Goal: Contribute content: Add original content to the website for others to see

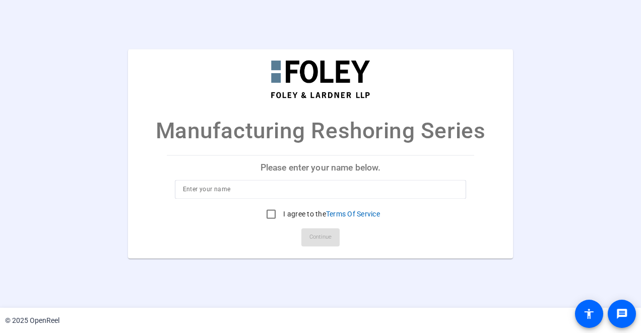
click at [348, 163] on p "Please enter your name below." at bounding box center [321, 167] width 308 height 24
click at [336, 190] on input at bounding box center [321, 190] width 276 height 12
type input "Nick Kitzman"
click at [264, 218] on input "I agree to the Terms Of Service" at bounding box center [271, 214] width 20 height 20
checkbox input "true"
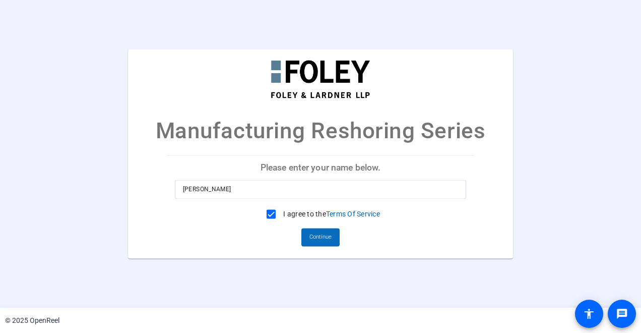
click at [326, 239] on span "Continue" at bounding box center [321, 237] width 22 height 15
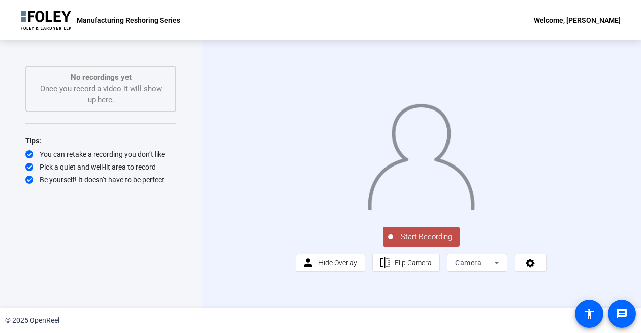
click at [407, 247] on button "Start Recording" at bounding box center [421, 236] width 77 height 20
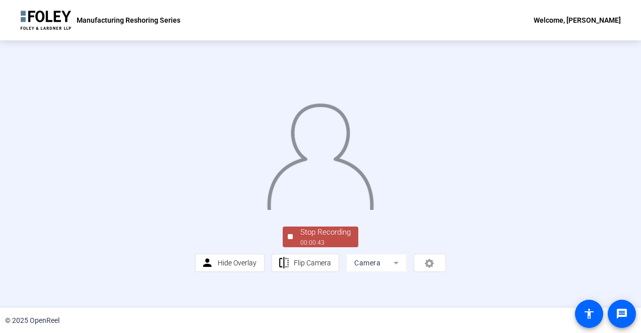
scroll to position [57, 0]
click at [338, 247] on div "00:00:44" at bounding box center [325, 242] width 50 height 9
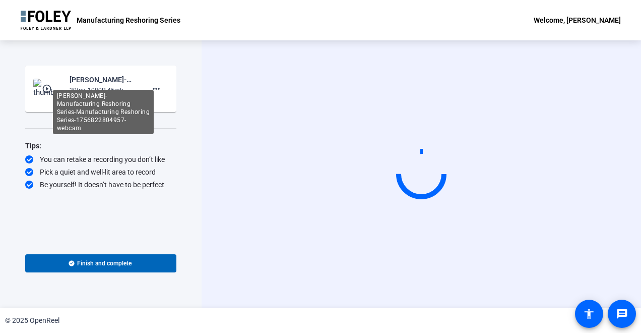
click at [94, 90] on div "[PERSON_NAME]-Manufacturing Reshoring Series-Manufacturing Reshoring Series-175…" at bounding box center [103, 112] width 101 height 44
click at [94, 82] on div "Nick Kitzman-Manufacturing Reshoring Series-Manufacturing Reshoring Series-1756…" at bounding box center [104, 80] width 68 height 12
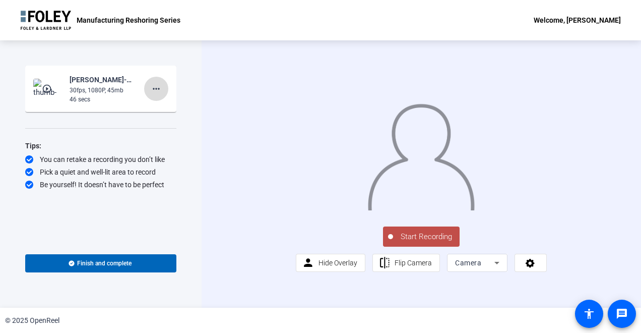
click at [157, 91] on mat-icon "more_horiz" at bounding box center [156, 89] width 12 height 12
click at [95, 85] on div at bounding box center [320, 166] width 641 height 333
click at [44, 91] on mat-icon "play_circle_outline" at bounding box center [48, 89] width 12 height 10
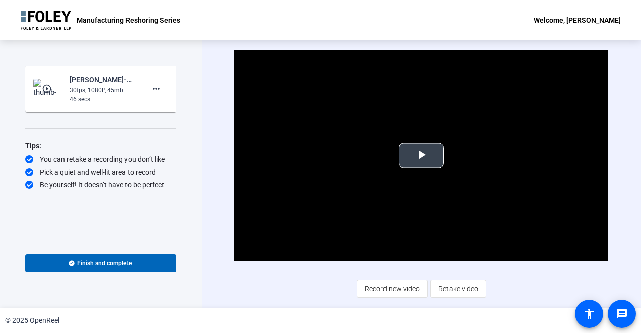
click at [421, 155] on span "Video Player" at bounding box center [421, 155] width 0 height 0
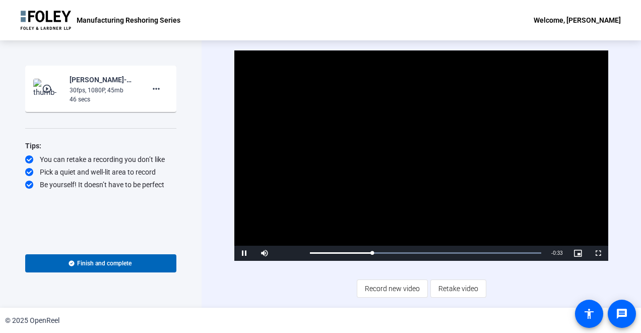
click at [216, 80] on div "Video Player is loading. Play Video Pause Mute Current Time 0:12 / Duration 0:4…" at bounding box center [422, 173] width 440 height 267
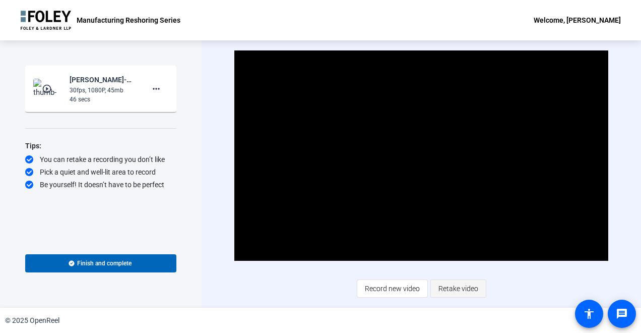
click at [453, 287] on span "Retake video" at bounding box center [459, 288] width 40 height 19
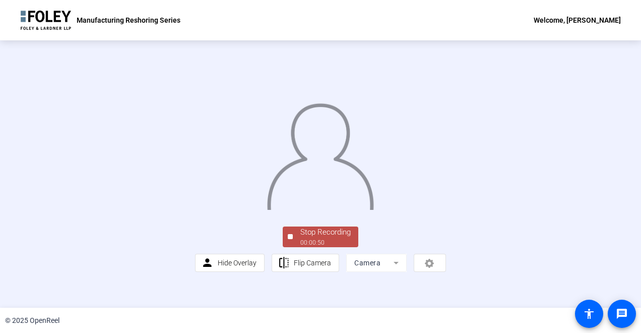
scroll to position [57, 0]
click at [329, 238] on div "Stop Recording" at bounding box center [325, 232] width 50 height 12
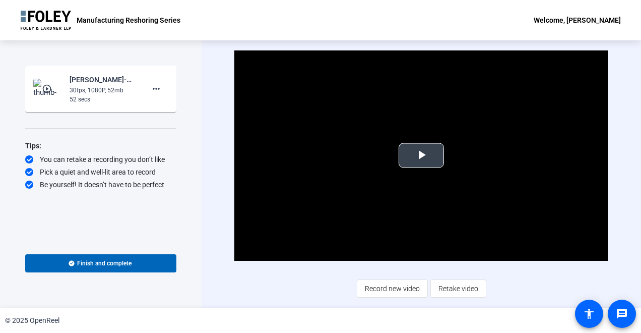
click at [421, 155] on span "Video Player" at bounding box center [421, 155] width 0 height 0
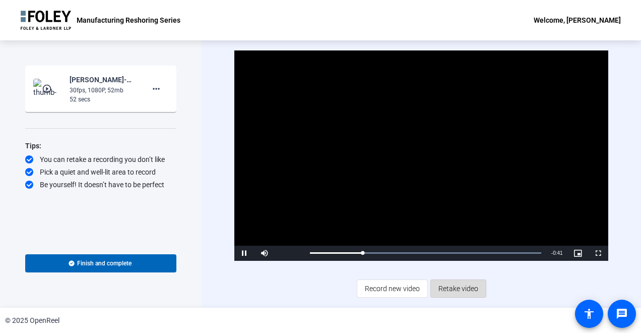
click at [471, 288] on span "Retake video" at bounding box center [459, 288] width 40 height 19
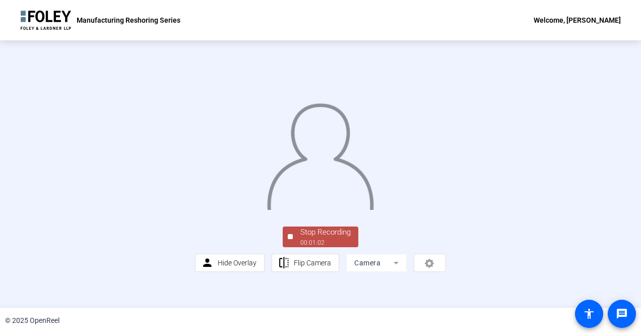
scroll to position [53, 0]
click at [324, 238] on div "Stop Recording" at bounding box center [325, 232] width 50 height 12
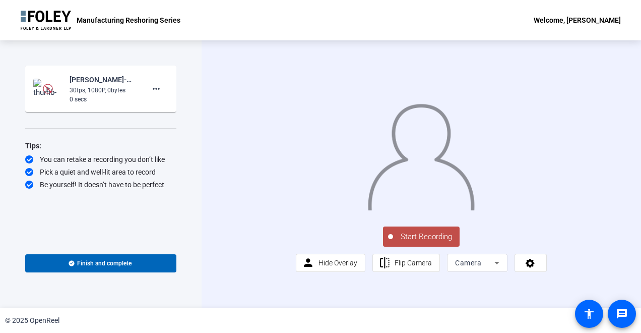
click at [38, 86] on img at bounding box center [48, 89] width 30 height 20
click at [48, 91] on img at bounding box center [48, 89] width 10 height 10
click at [156, 88] on mat-icon "more_horiz" at bounding box center [156, 89] width 12 height 12
click at [160, 120] on span "Retake" at bounding box center [172, 122] width 40 height 12
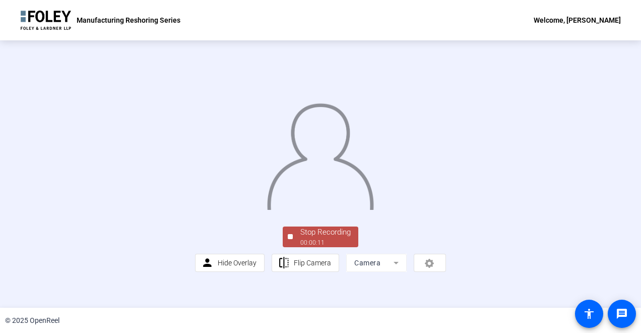
scroll to position [57, 0]
click at [321, 238] on div "Stop Recording" at bounding box center [325, 232] width 50 height 12
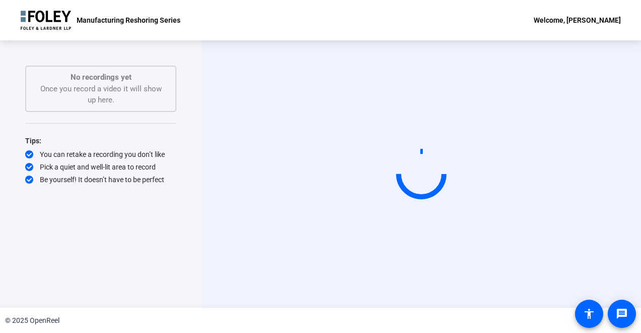
scroll to position [0, 0]
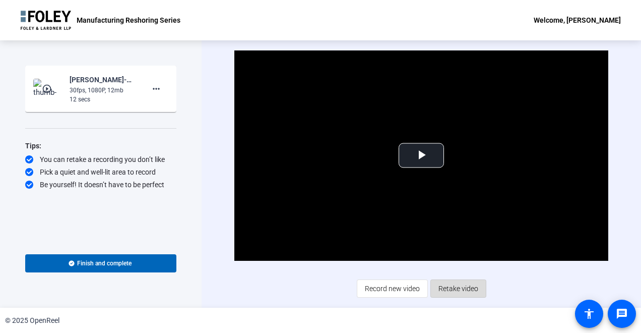
click at [468, 290] on span "Retake video" at bounding box center [459, 288] width 40 height 19
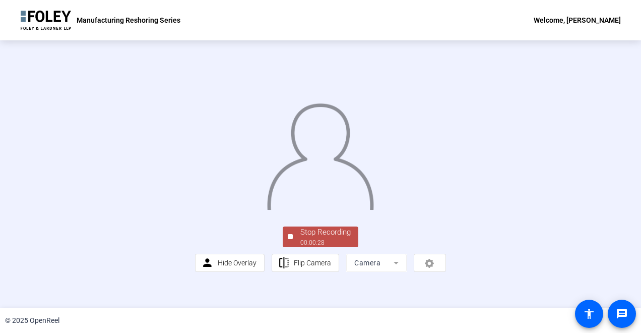
scroll to position [57, 0]
click at [324, 238] on div "Stop Recording" at bounding box center [325, 232] width 50 height 12
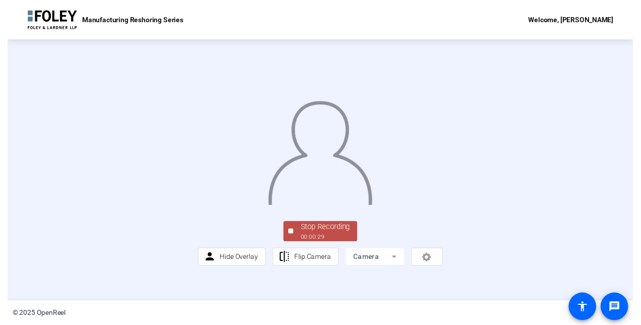
scroll to position [0, 0]
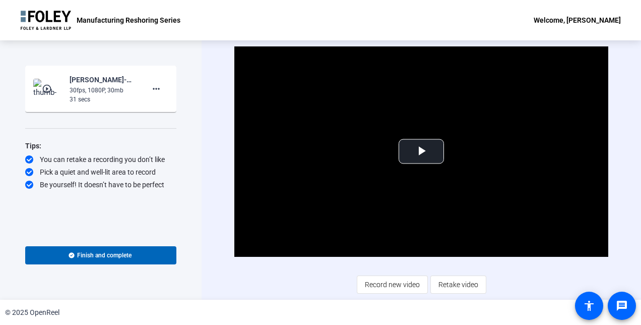
click at [467, 288] on span "Retake video" at bounding box center [459, 284] width 40 height 19
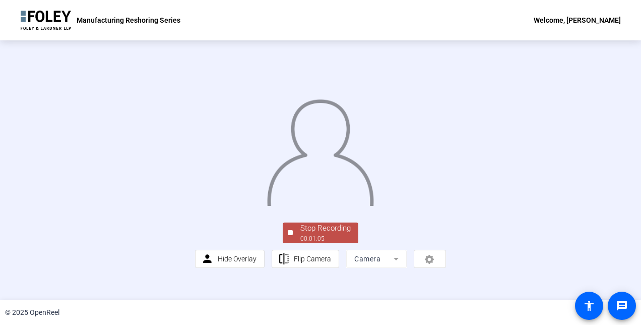
scroll to position [61, 0]
click at [324, 234] on div "Stop Recording" at bounding box center [325, 228] width 50 height 12
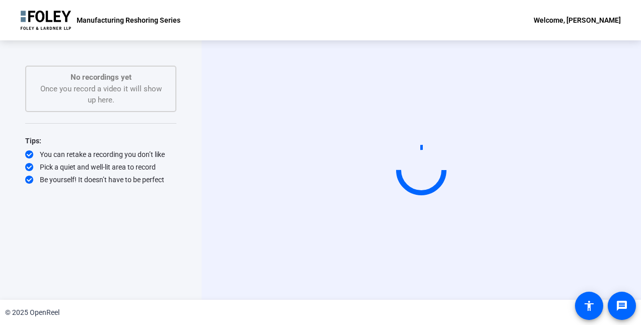
scroll to position [0, 0]
click at [200, 84] on div "Start Recording No recordings yet Once you record a video it will show up here.…" at bounding box center [101, 169] width 202 height 259
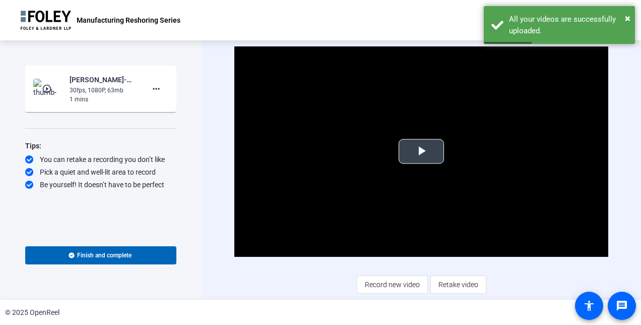
click at [402, 140] on div "Video Player is loading. Play Video Play Mute Current Time 0:00 / Duration 1:07…" at bounding box center [421, 151] width 374 height 210
click at [421, 151] on span "Video Player" at bounding box center [421, 151] width 0 height 0
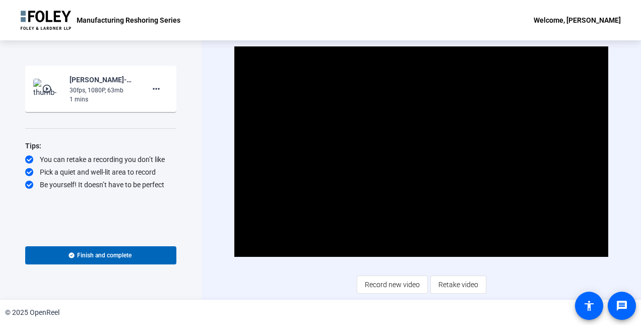
click at [260, 282] on div "Video Player is loading. Play Video Pause Mute Current Time 1:01 / Duration 1:0…" at bounding box center [421, 169] width 374 height 247
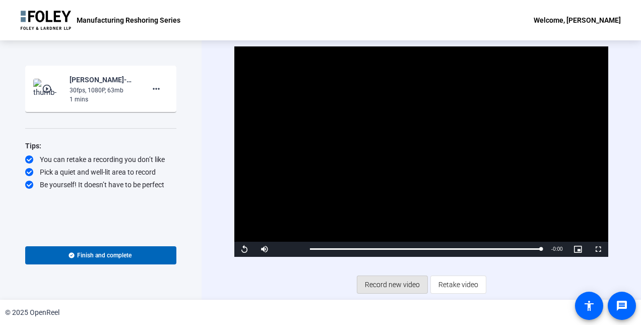
click at [396, 286] on span "Record new video" at bounding box center [392, 284] width 55 height 19
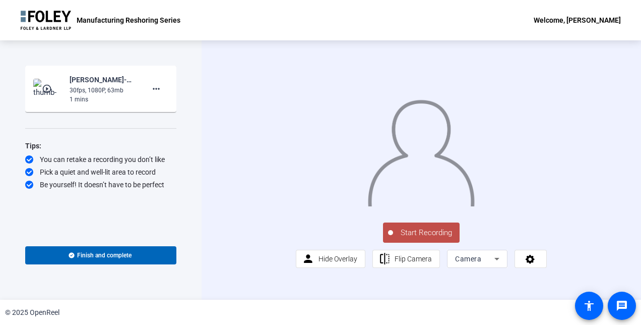
click at [410, 238] on span "Start Recording" at bounding box center [426, 233] width 67 height 12
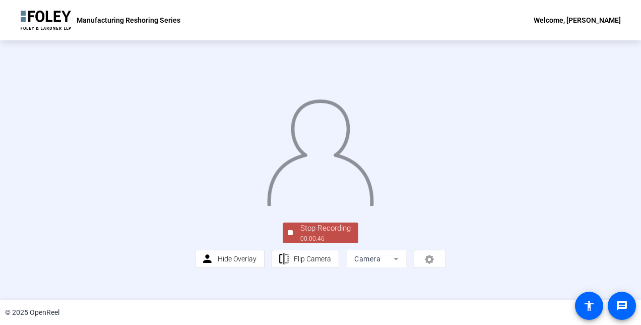
scroll to position [61, 0]
click at [321, 234] on div "Stop Recording" at bounding box center [325, 228] width 50 height 12
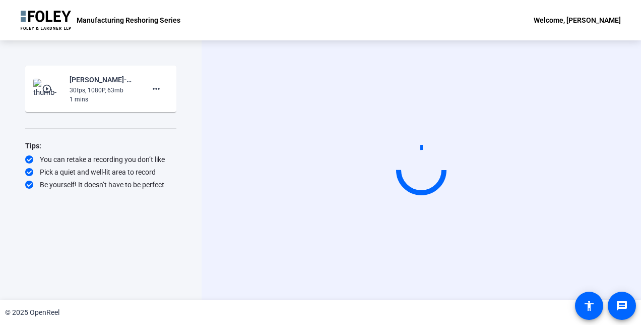
scroll to position [0, 0]
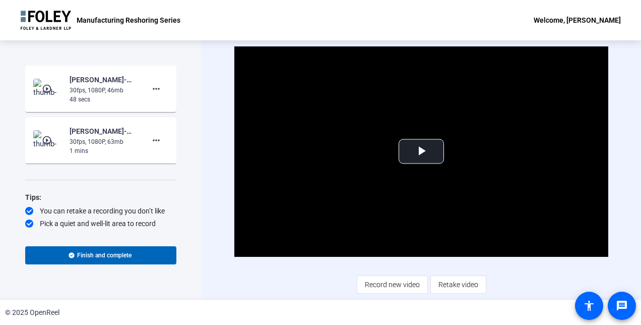
click at [457, 282] on span "Retake video" at bounding box center [459, 284] width 40 height 19
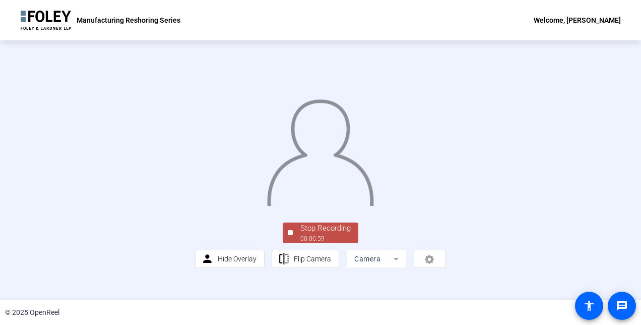
scroll to position [61, 0]
click at [337, 234] on div "Stop Recording" at bounding box center [325, 228] width 50 height 12
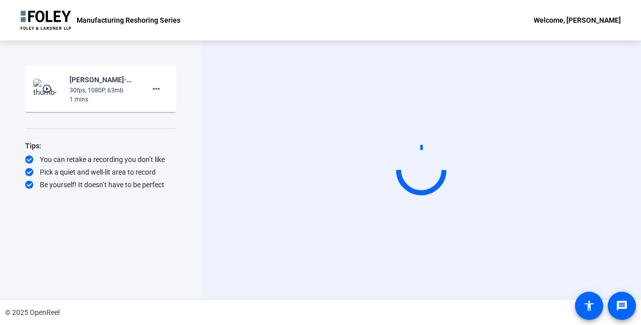
scroll to position [0, 0]
click at [162, 92] on span at bounding box center [156, 89] width 24 height 24
click at [173, 136] on span "Add Notes" at bounding box center [172, 135] width 40 height 12
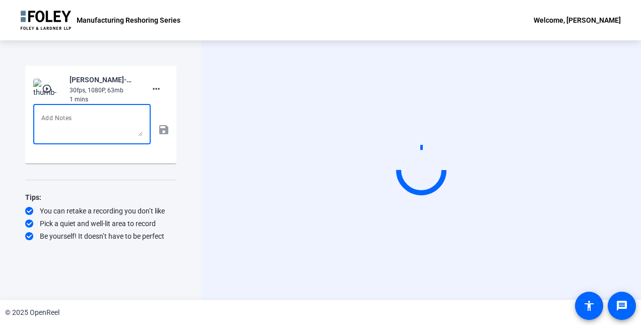
click at [85, 124] on textarea at bounding box center [91, 124] width 101 height 24
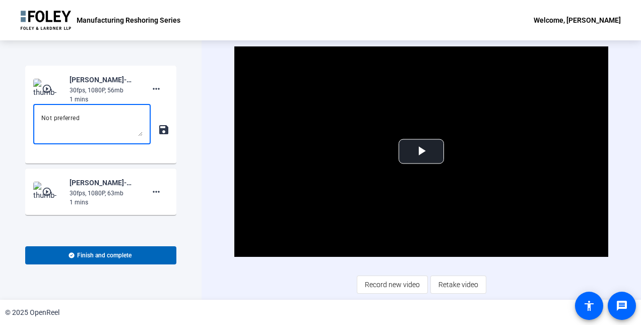
type textarea "Not preferred"
click at [162, 132] on mat-icon "save" at bounding box center [163, 130] width 11 height 12
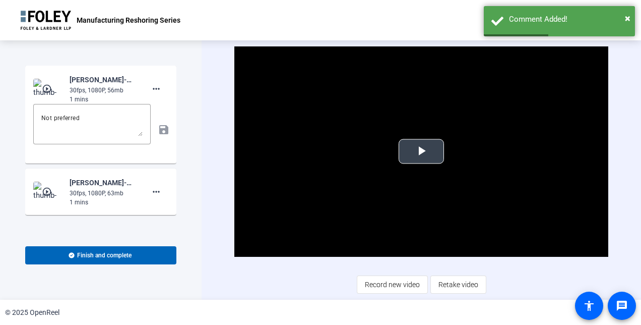
click at [421, 151] on span "Video Player" at bounding box center [421, 151] width 0 height 0
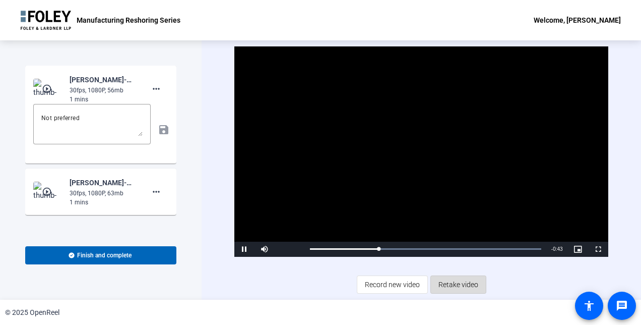
click at [466, 282] on span "Retake video" at bounding box center [459, 284] width 40 height 19
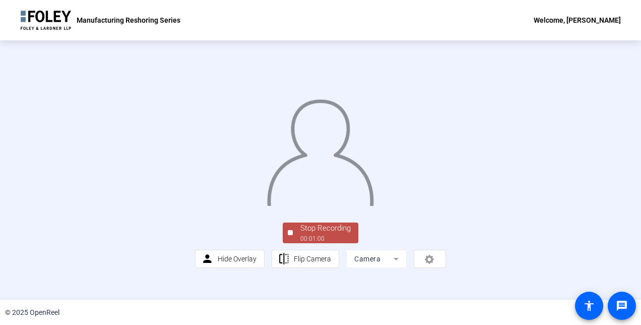
scroll to position [61, 0]
click at [333, 234] on div "Stop Recording" at bounding box center [325, 228] width 50 height 12
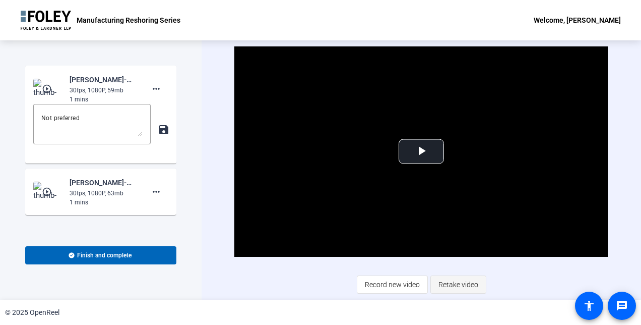
click at [460, 288] on span "Retake video" at bounding box center [459, 284] width 40 height 19
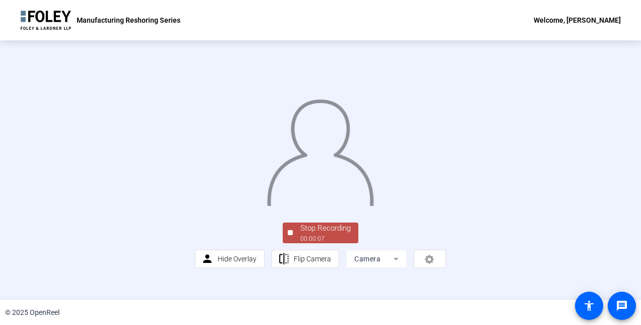
scroll to position [61, 0]
click at [345, 234] on div "Stop Recording" at bounding box center [325, 228] width 50 height 12
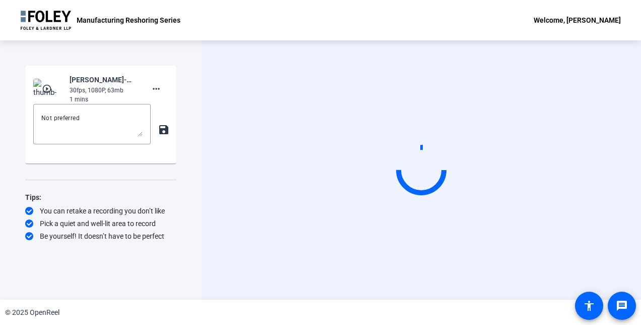
scroll to position [0, 0]
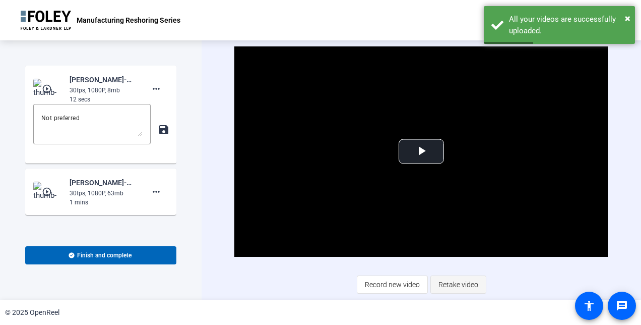
click at [468, 286] on span "Retake video" at bounding box center [459, 284] width 40 height 19
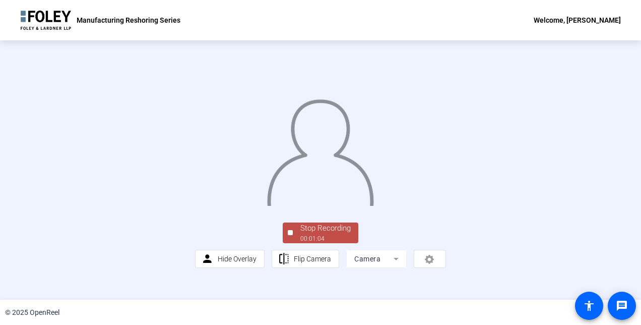
scroll to position [61, 0]
click at [331, 243] on div "00:01:05" at bounding box center [325, 238] width 50 height 9
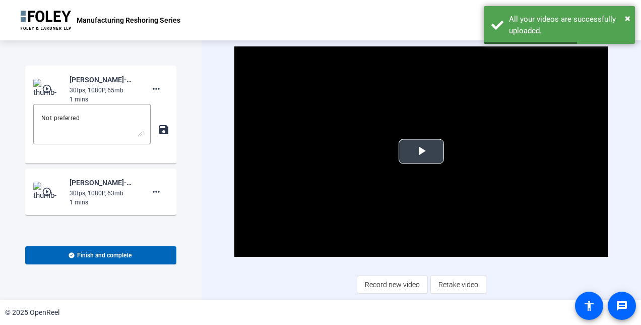
click at [421, 151] on span "Video Player" at bounding box center [421, 151] width 0 height 0
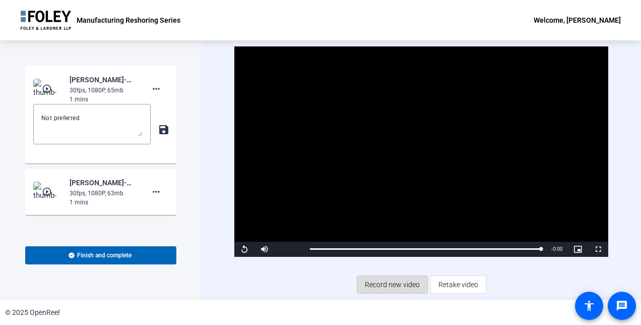
click at [401, 283] on span "Record new video" at bounding box center [392, 284] width 55 height 19
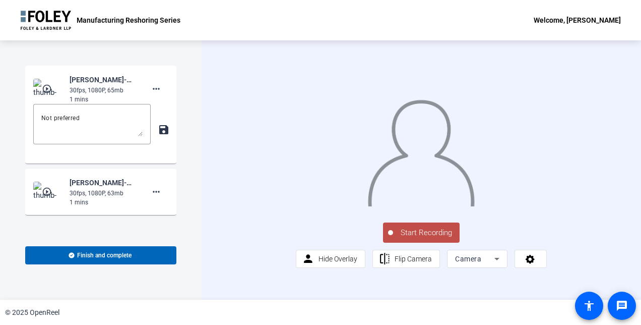
click at [434, 238] on span "Start Recording" at bounding box center [426, 233] width 67 height 12
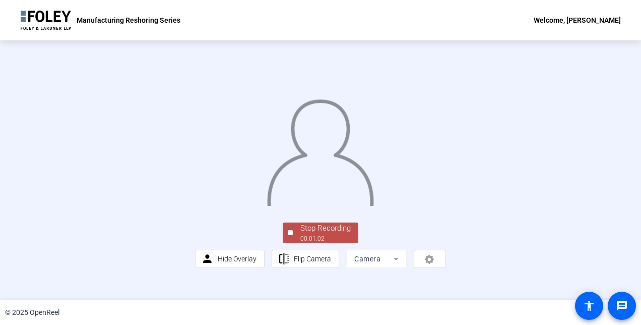
scroll to position [61, 0]
click at [317, 243] on div "00:01:03" at bounding box center [325, 238] width 50 height 9
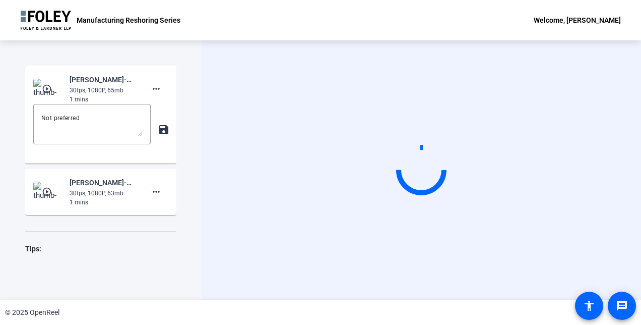
scroll to position [0, 0]
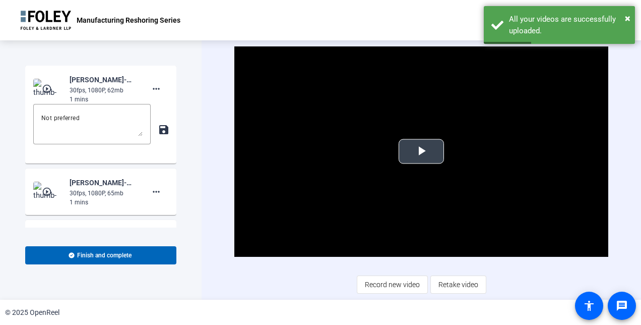
click at [421, 151] on span "Video Player" at bounding box center [421, 151] width 0 height 0
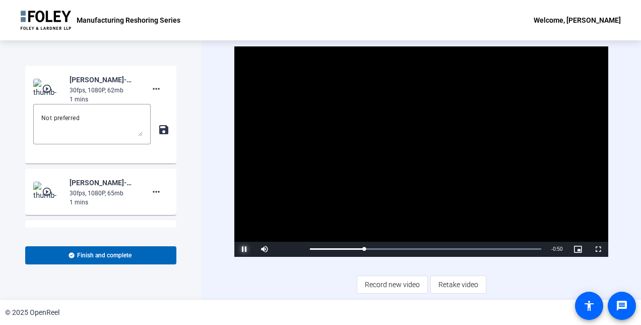
click at [243, 249] on span "Video Player" at bounding box center [244, 249] width 20 height 0
click at [383, 283] on span "Record new video" at bounding box center [392, 284] width 55 height 19
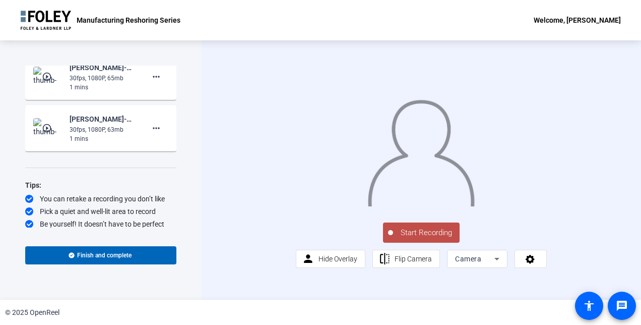
scroll to position [116, 0]
click at [419, 238] on span "Start Recording" at bounding box center [426, 233] width 67 height 12
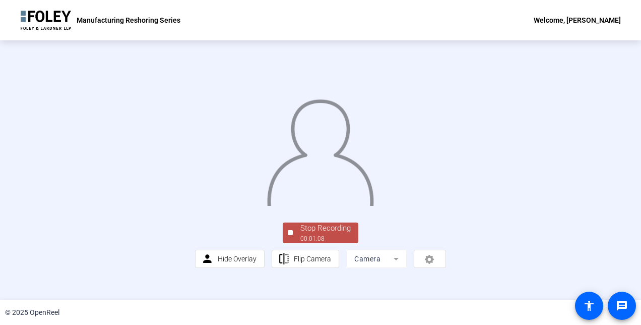
scroll to position [61, 0]
click at [326, 234] on div "Stop Recording" at bounding box center [325, 228] width 50 height 12
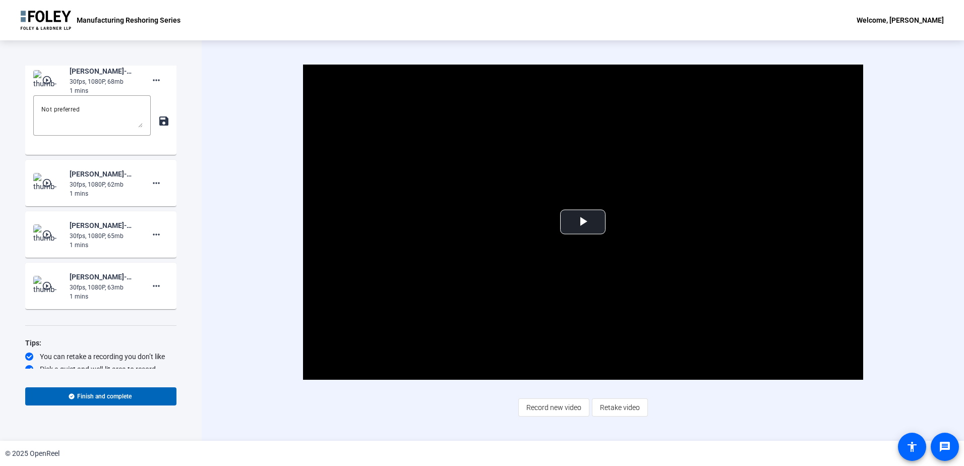
scroll to position [0, 0]
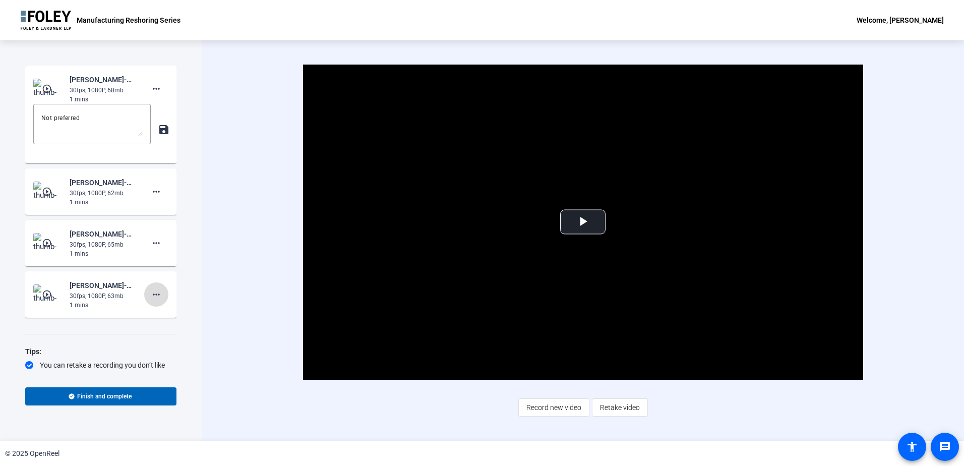
click at [154, 295] on mat-icon "more_horiz" at bounding box center [156, 294] width 12 height 12
click at [159, 332] on span "Add Notes" at bounding box center [167, 341] width 40 height 12
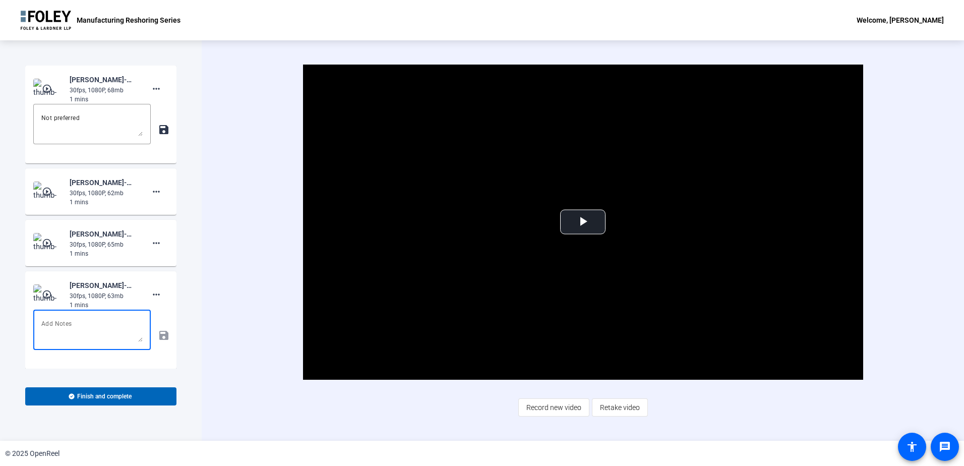
click at [94, 319] on textarea at bounding box center [91, 330] width 101 height 24
drag, startPoint x: 109, startPoint y: 338, endPoint x: 130, endPoint y: 329, distance: 22.6
click at [130, 329] on textarea "I think this one is the best, but I'll let the team decide." at bounding box center [91, 330] width 101 height 24
type textarea "I think this one is the best, but any of the last 3 are probably good. Please p…"
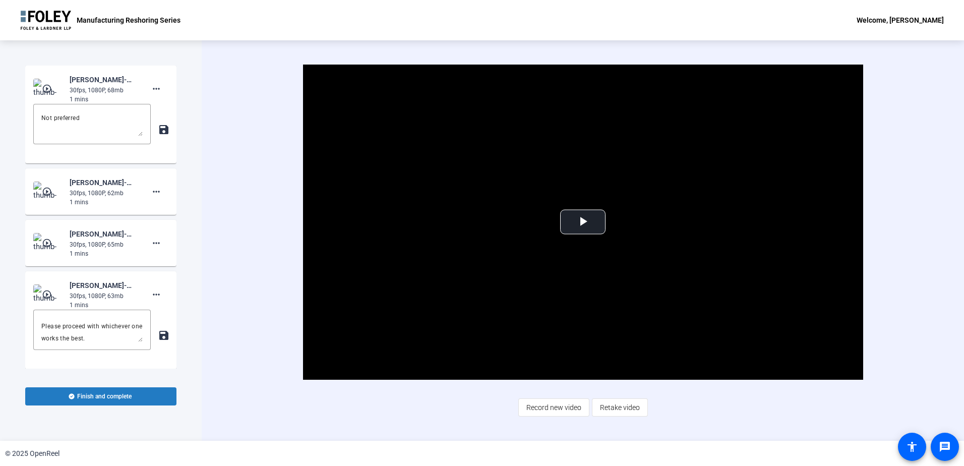
click at [94, 332] on span "Finish and complete" at bounding box center [104, 396] width 54 height 8
